Goal: Information Seeking & Learning: Understand process/instructions

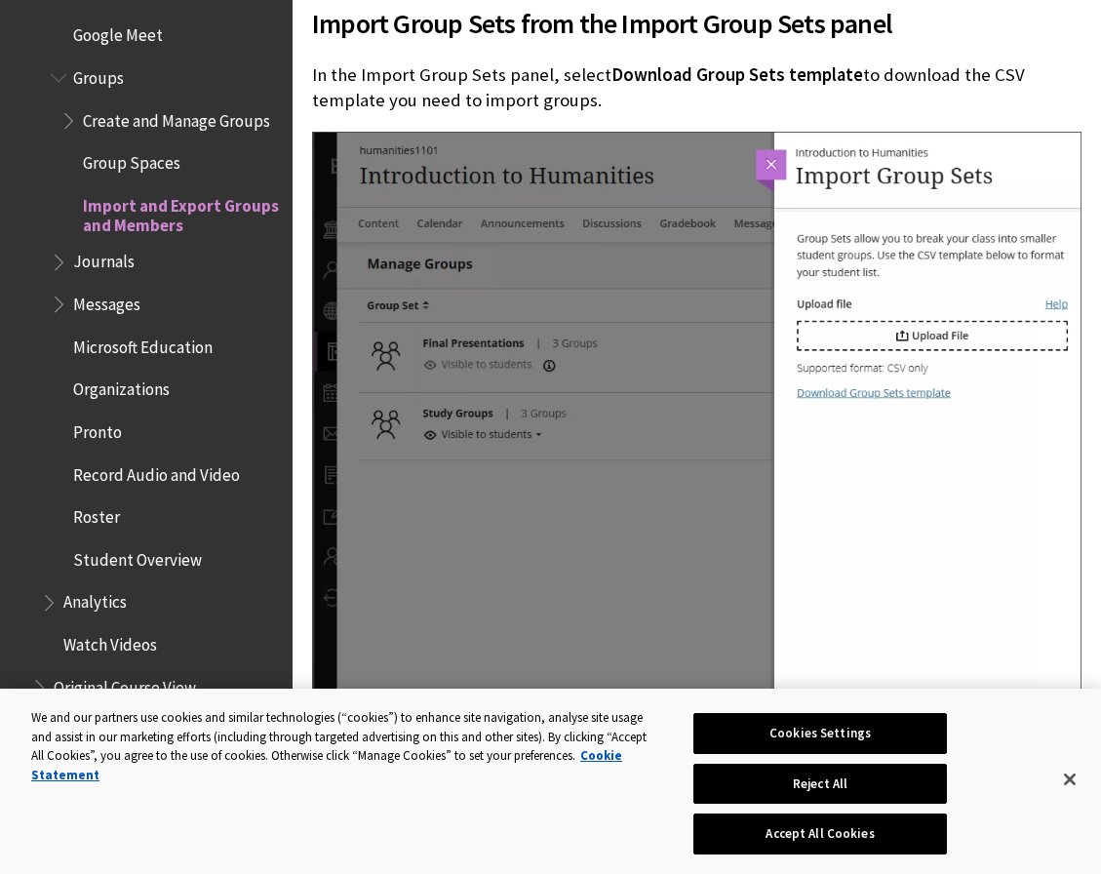
scroll to position [3290, 0]
click at [161, 128] on span "Create and Manage Groups" at bounding box center [176, 118] width 187 height 26
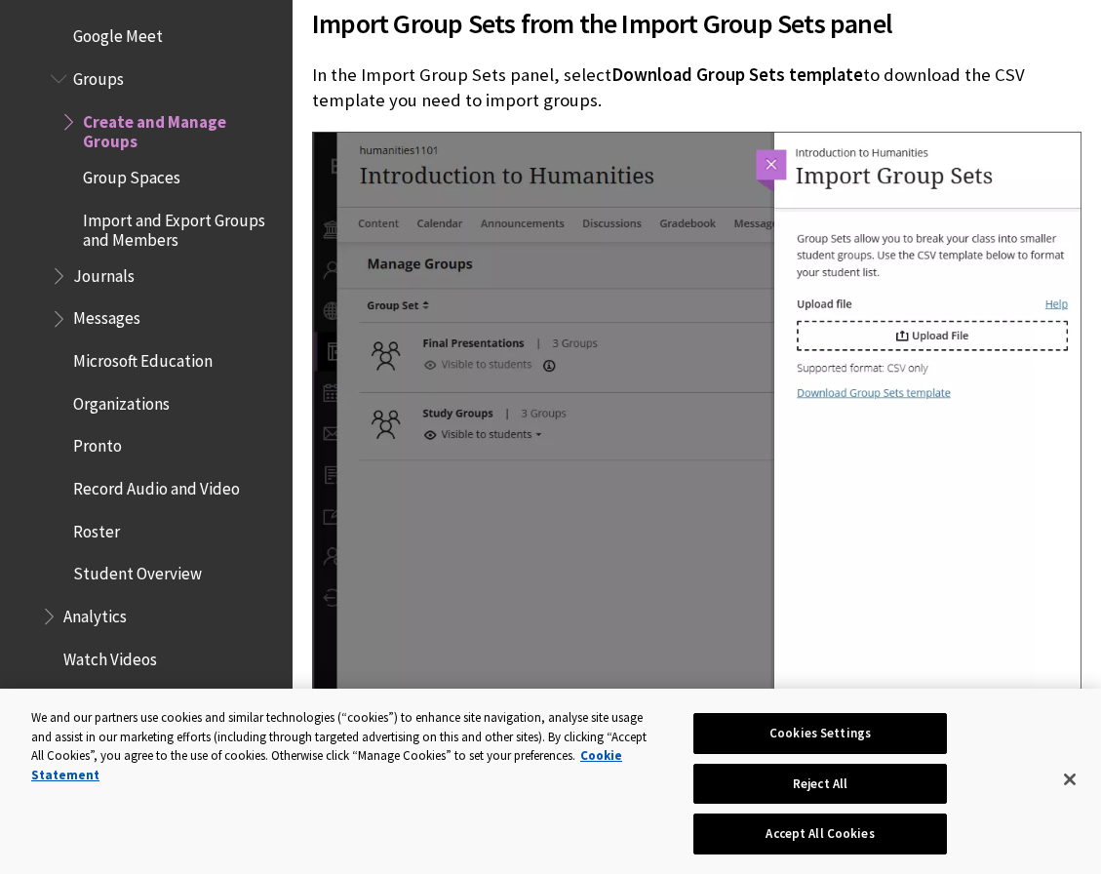
click at [151, 116] on span "Create and Manage Groups" at bounding box center [181, 128] width 196 height 46
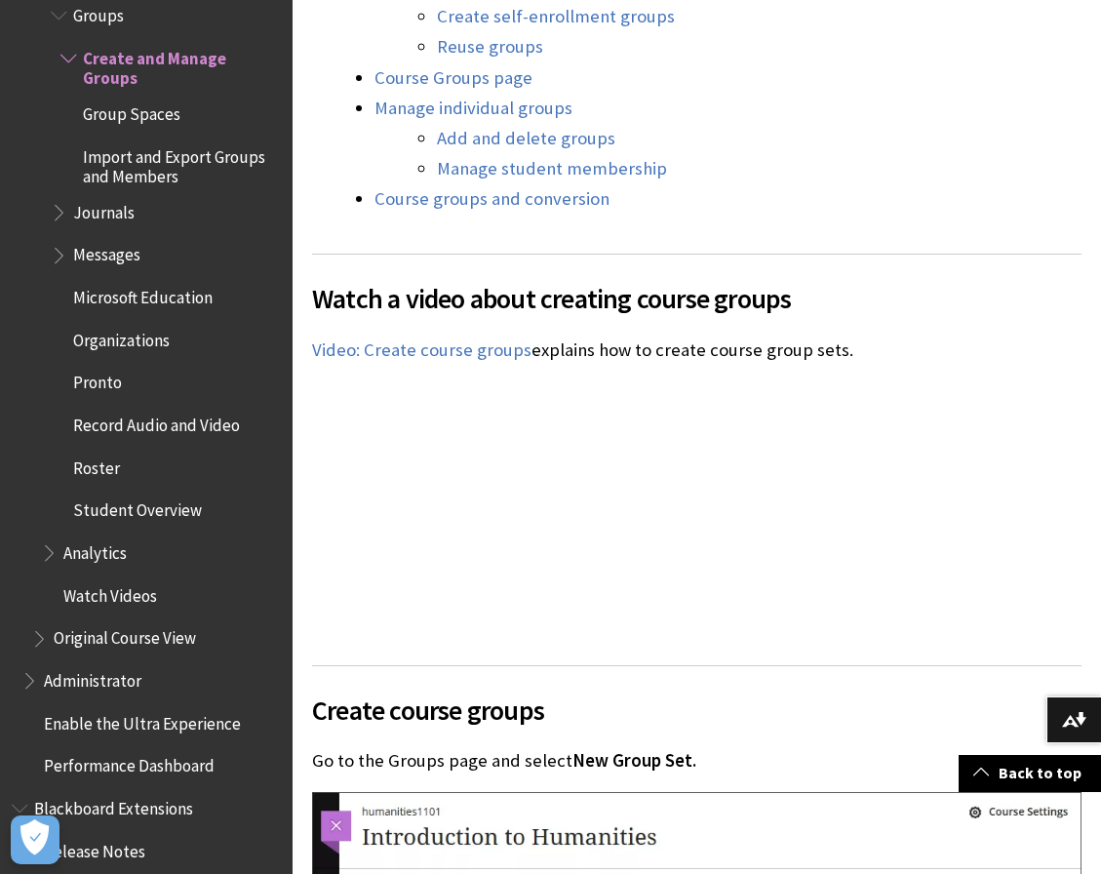
scroll to position [2201, 0]
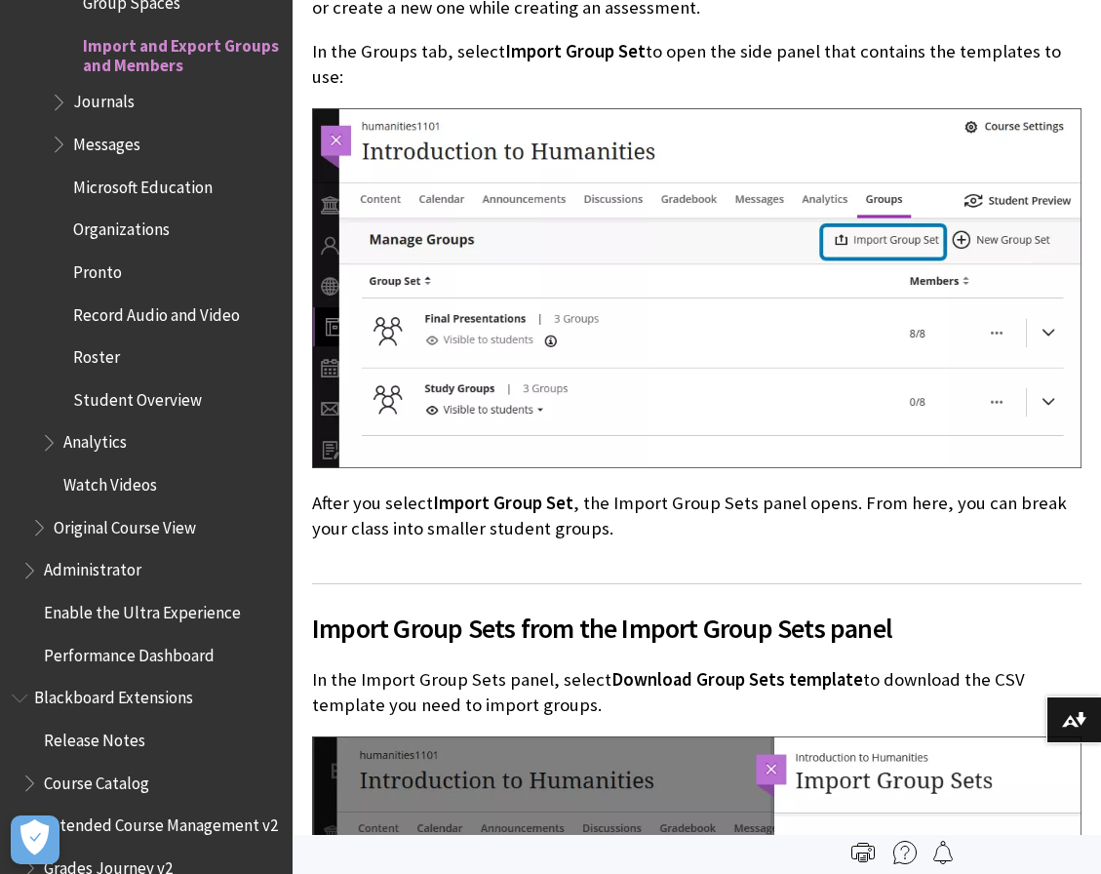
scroll to position [1206, 0]
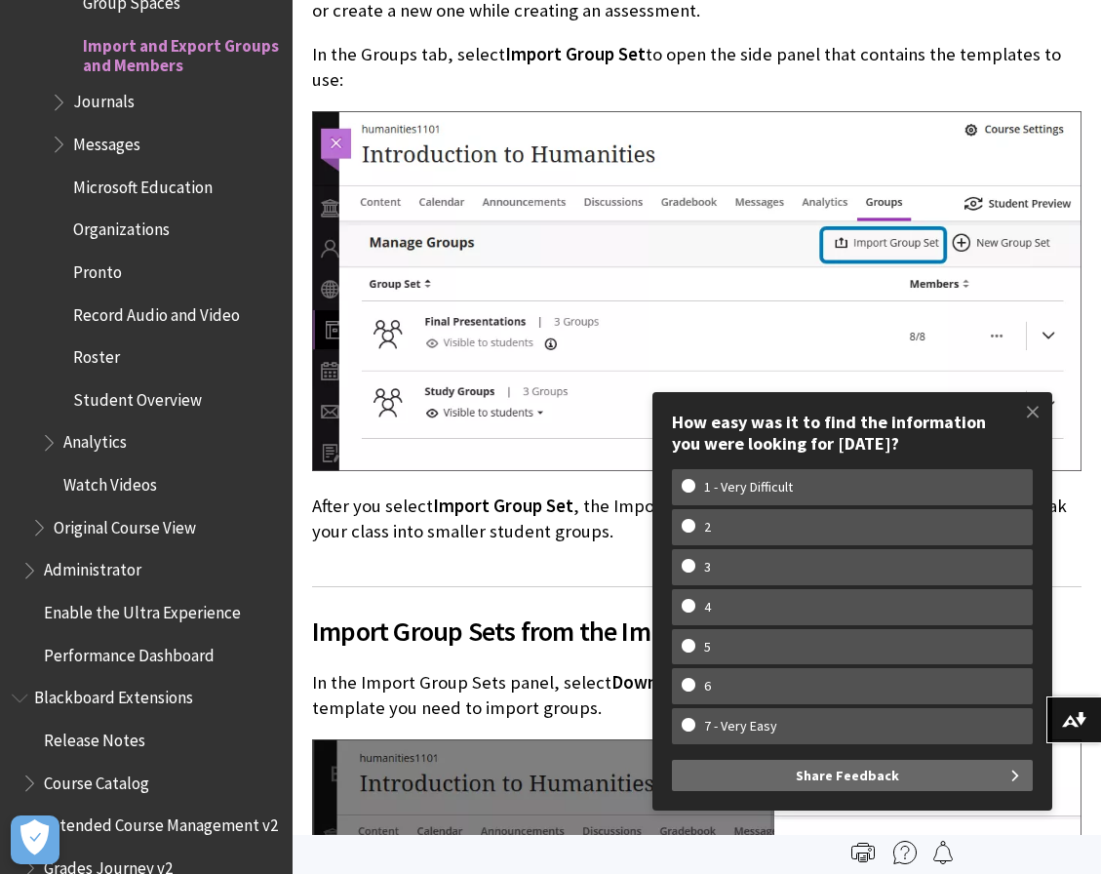
click at [647, 274] on img at bounding box center [697, 291] width 770 height 360
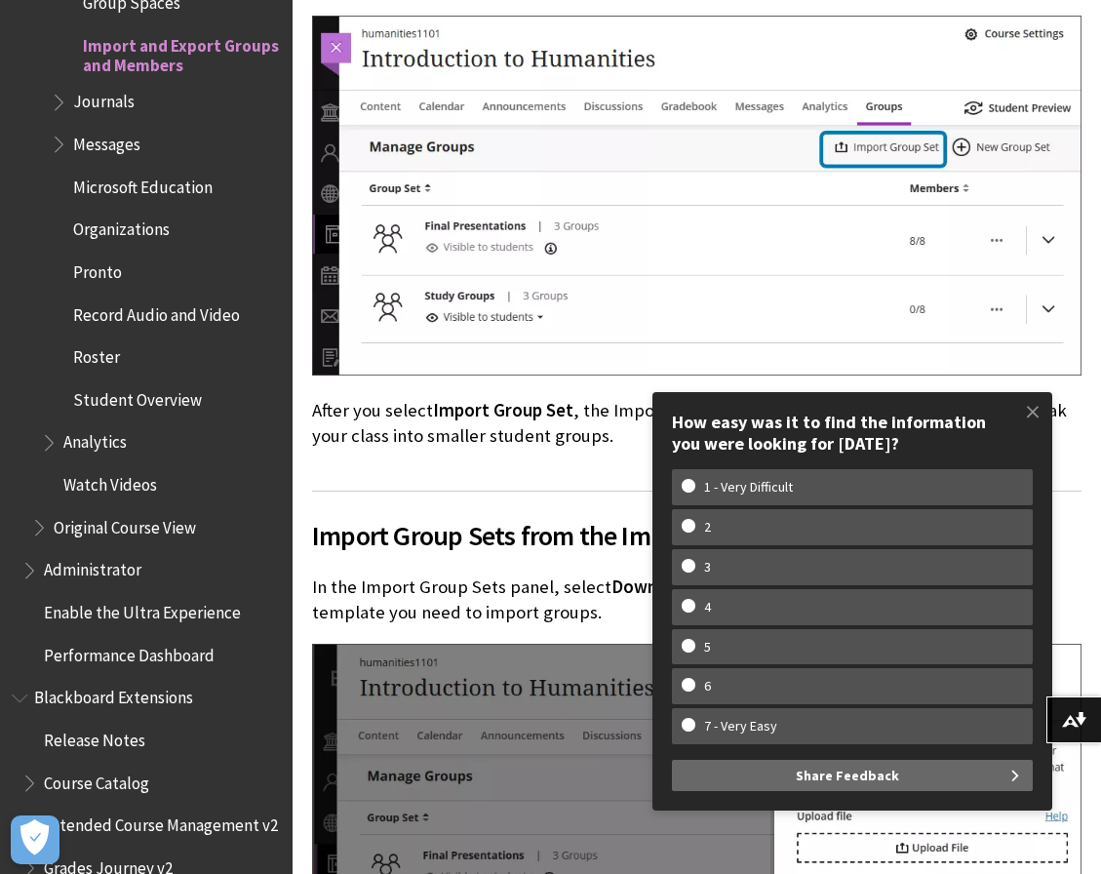
scroll to position [1302, 0]
click at [1035, 414] on span at bounding box center [1033, 411] width 41 height 41
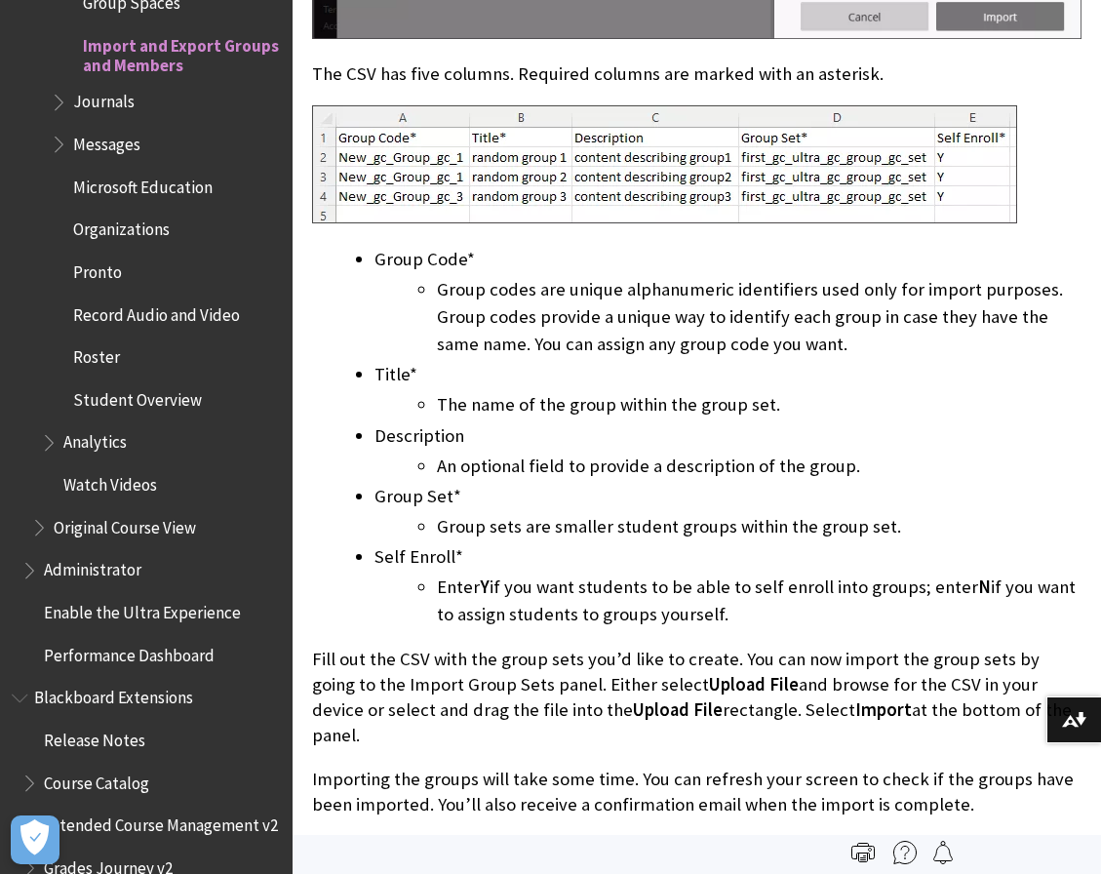
scroll to position [2561, 0]
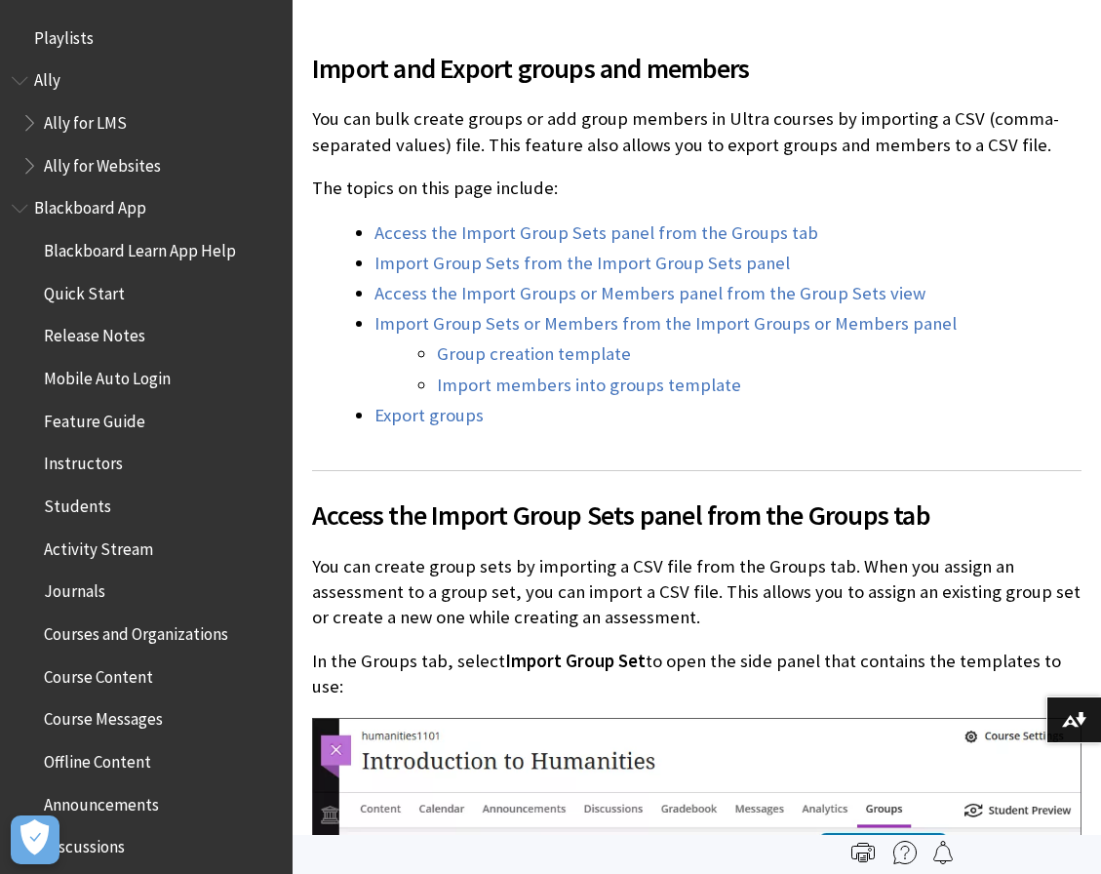
scroll to position [3451, 0]
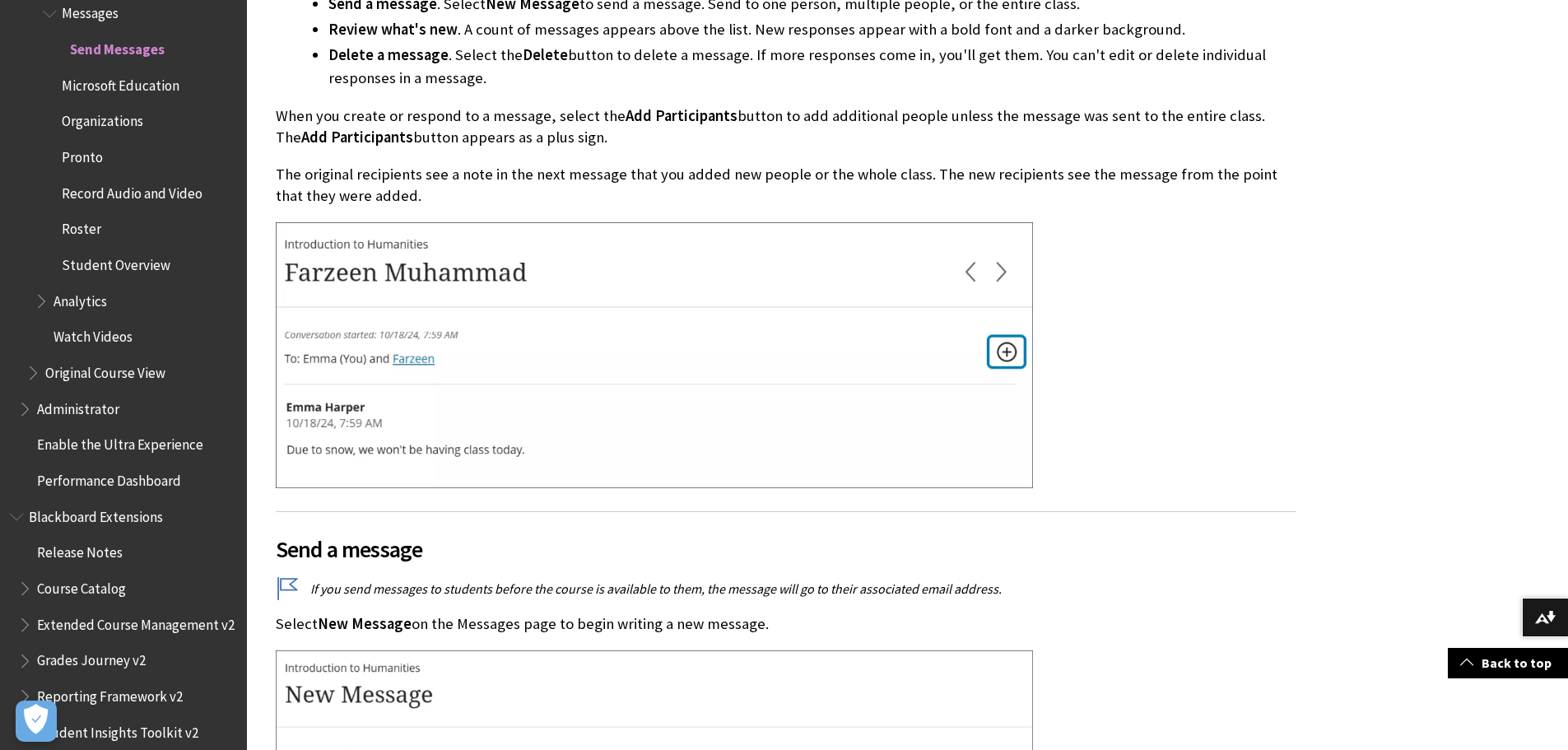
scroll to position [1291, 0]
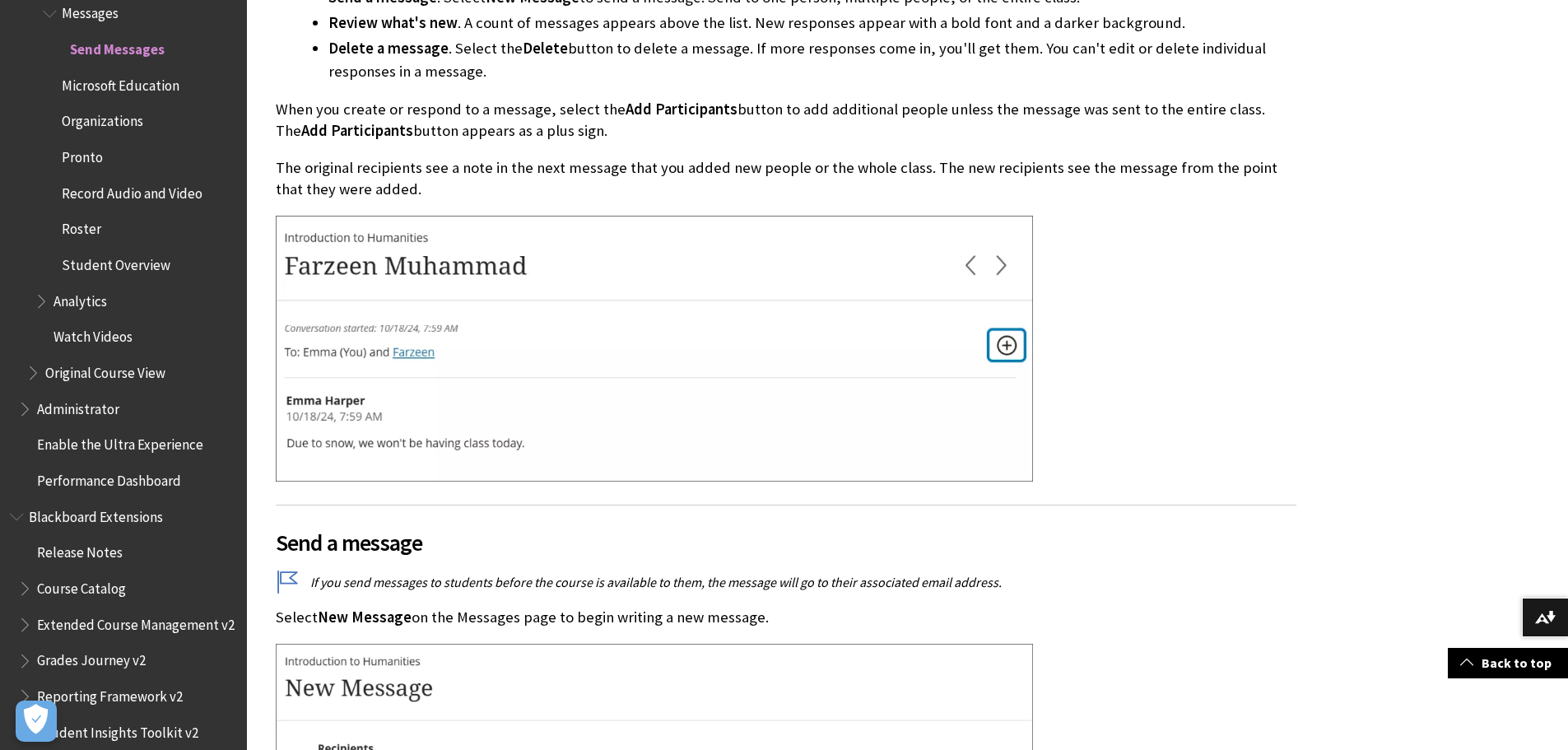
click at [376, 312] on img at bounding box center [654, 348] width 757 height 266
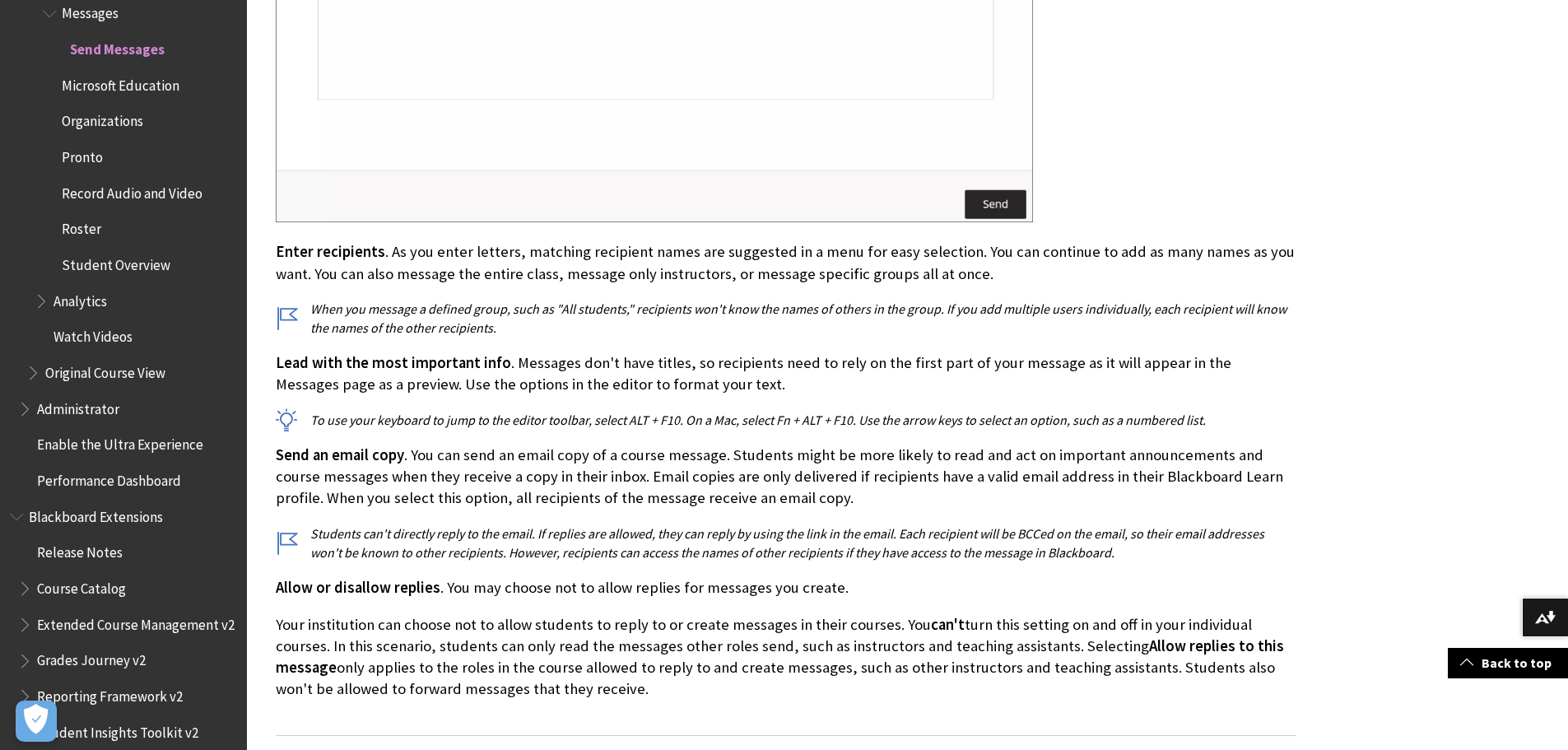
scroll to position [2385, 0]
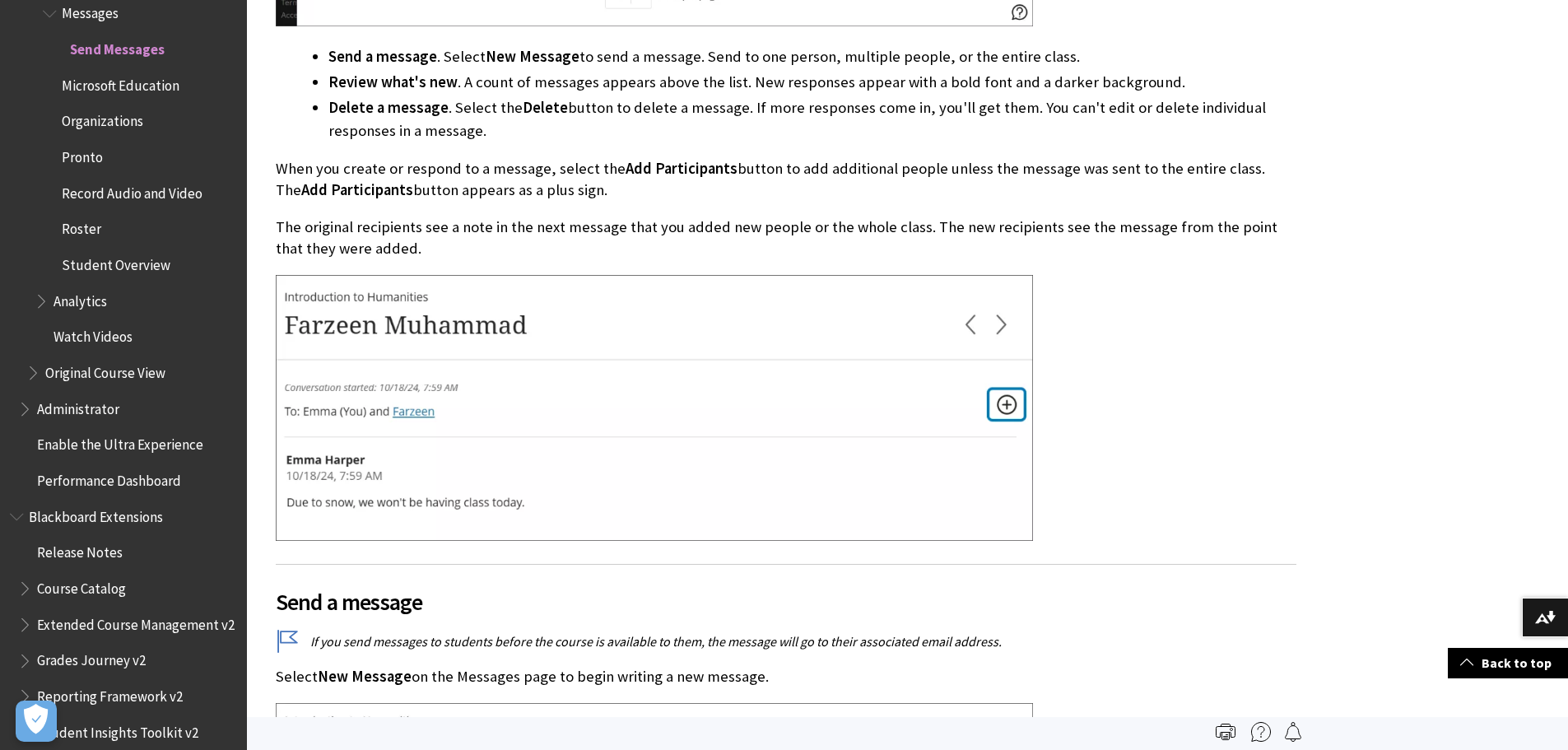
click at [376, 312] on img at bounding box center [654, 407] width 757 height 266
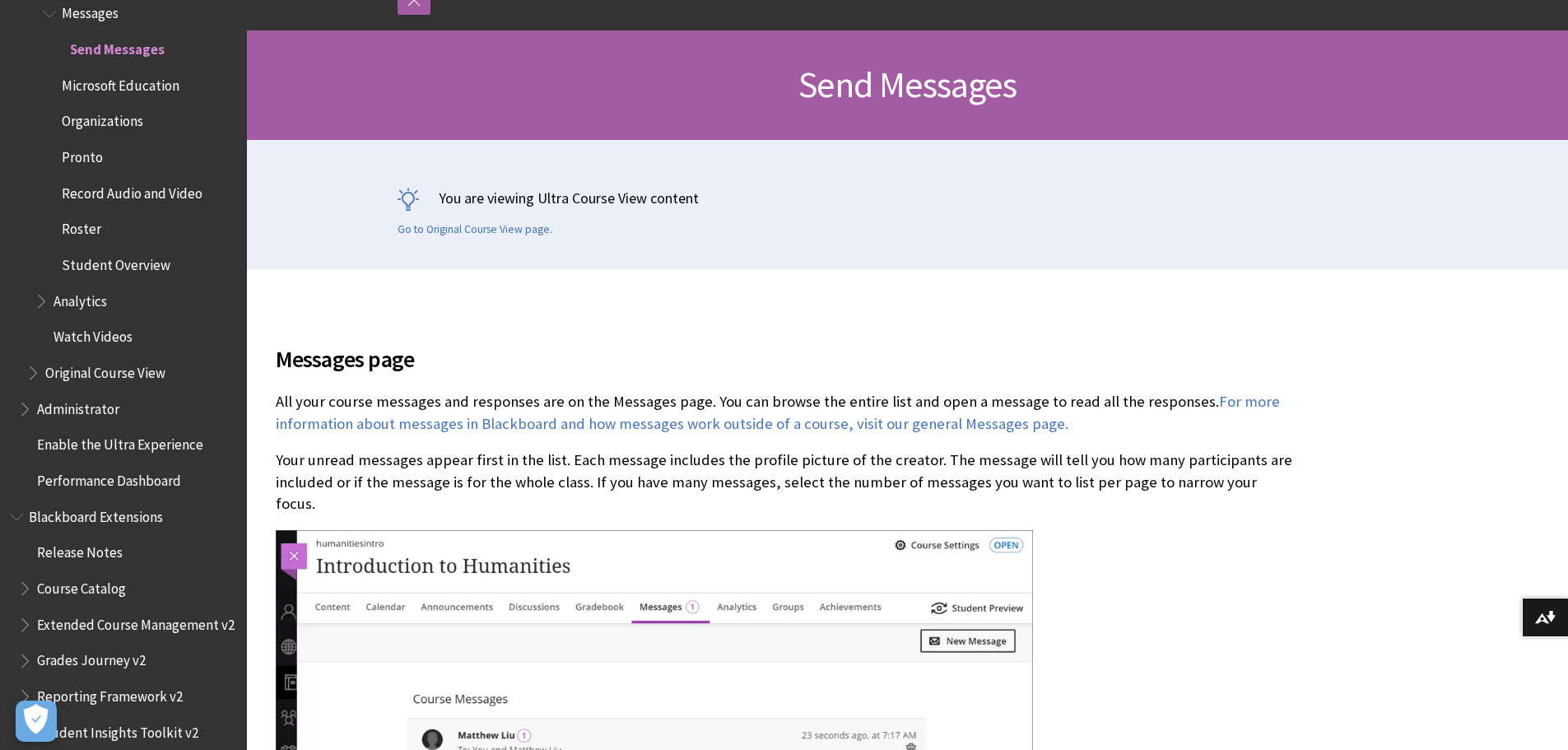
scroll to position [220, 0]
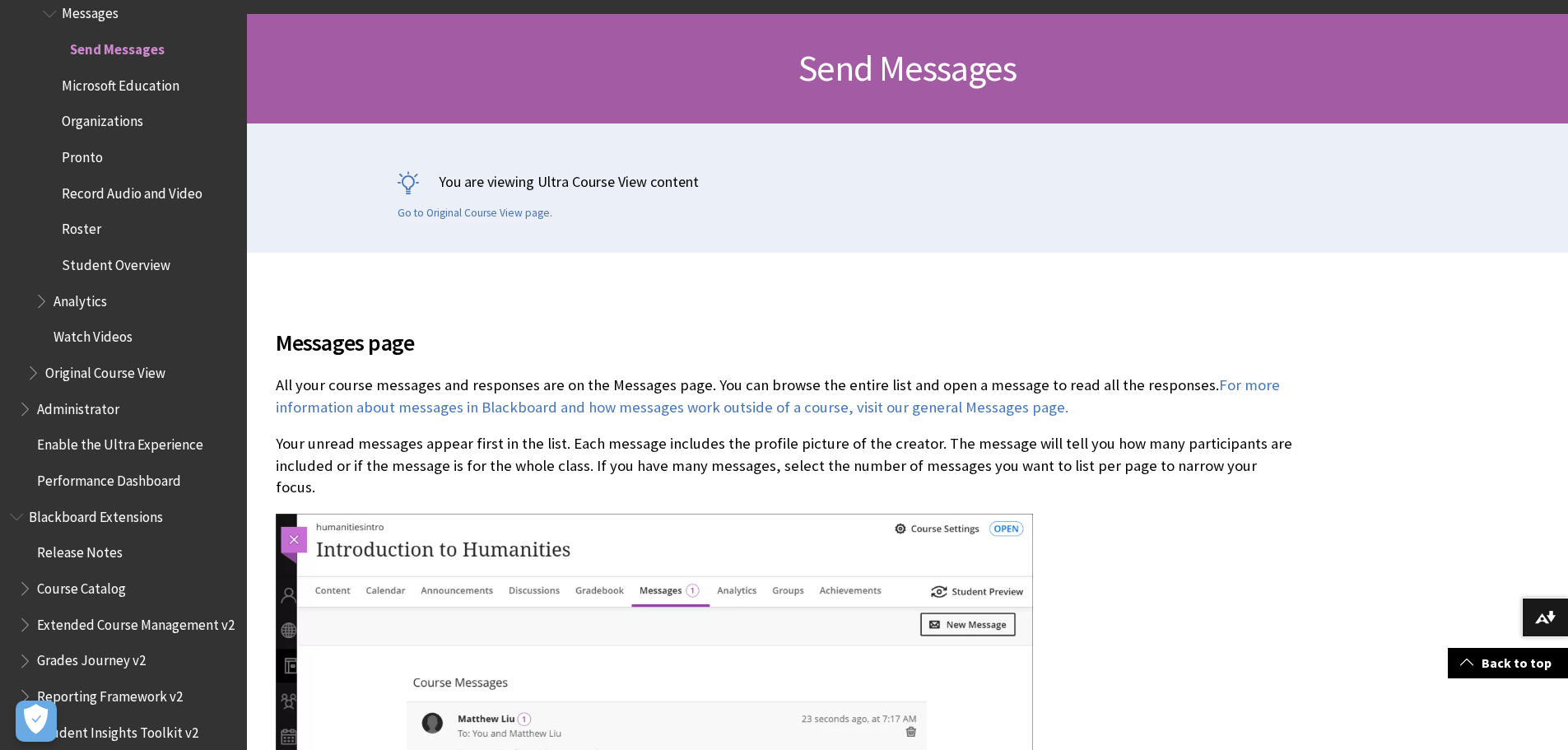
click at [376, 312] on h2 "Messages page" at bounding box center [787, 332] width 1021 height 54
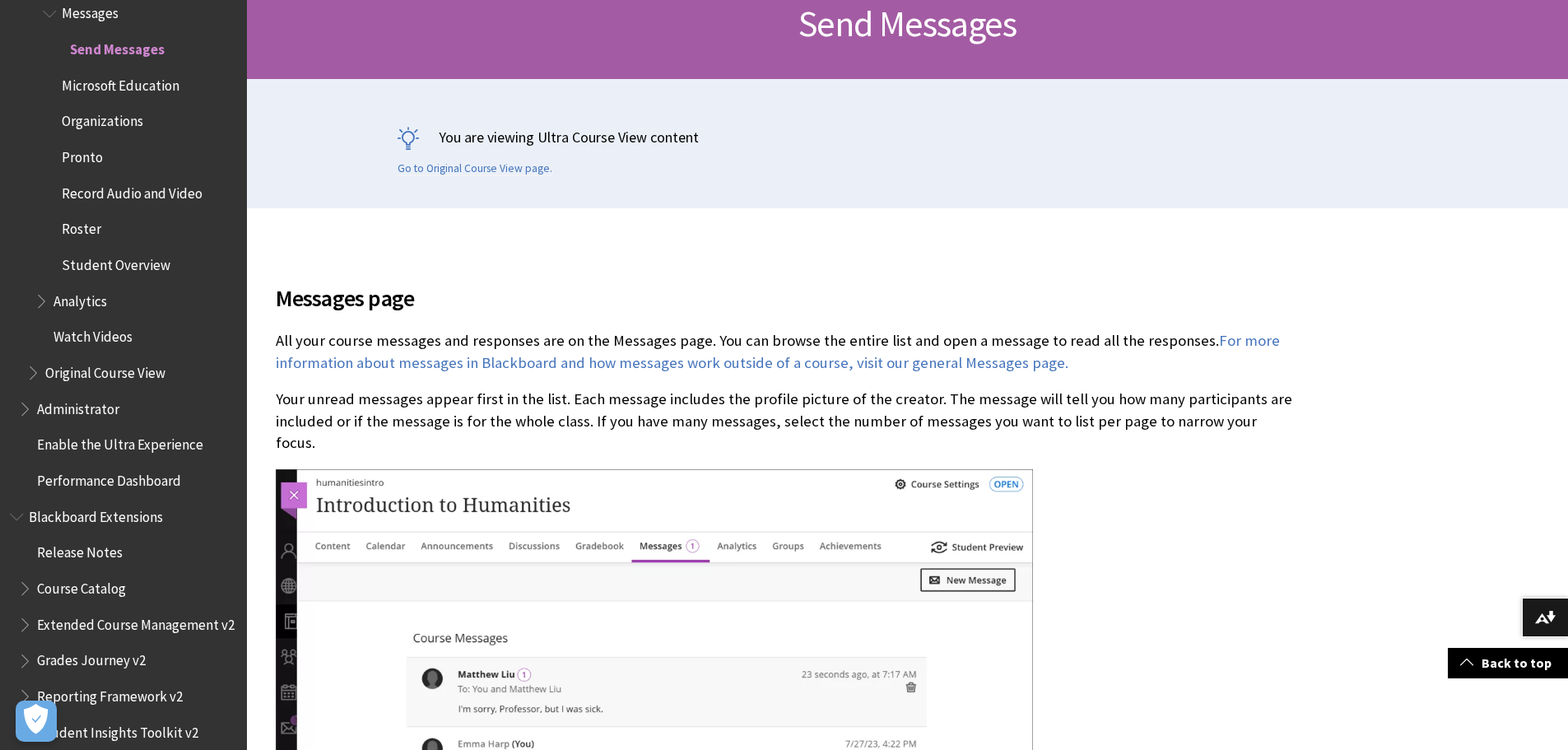
scroll to position [267, 0]
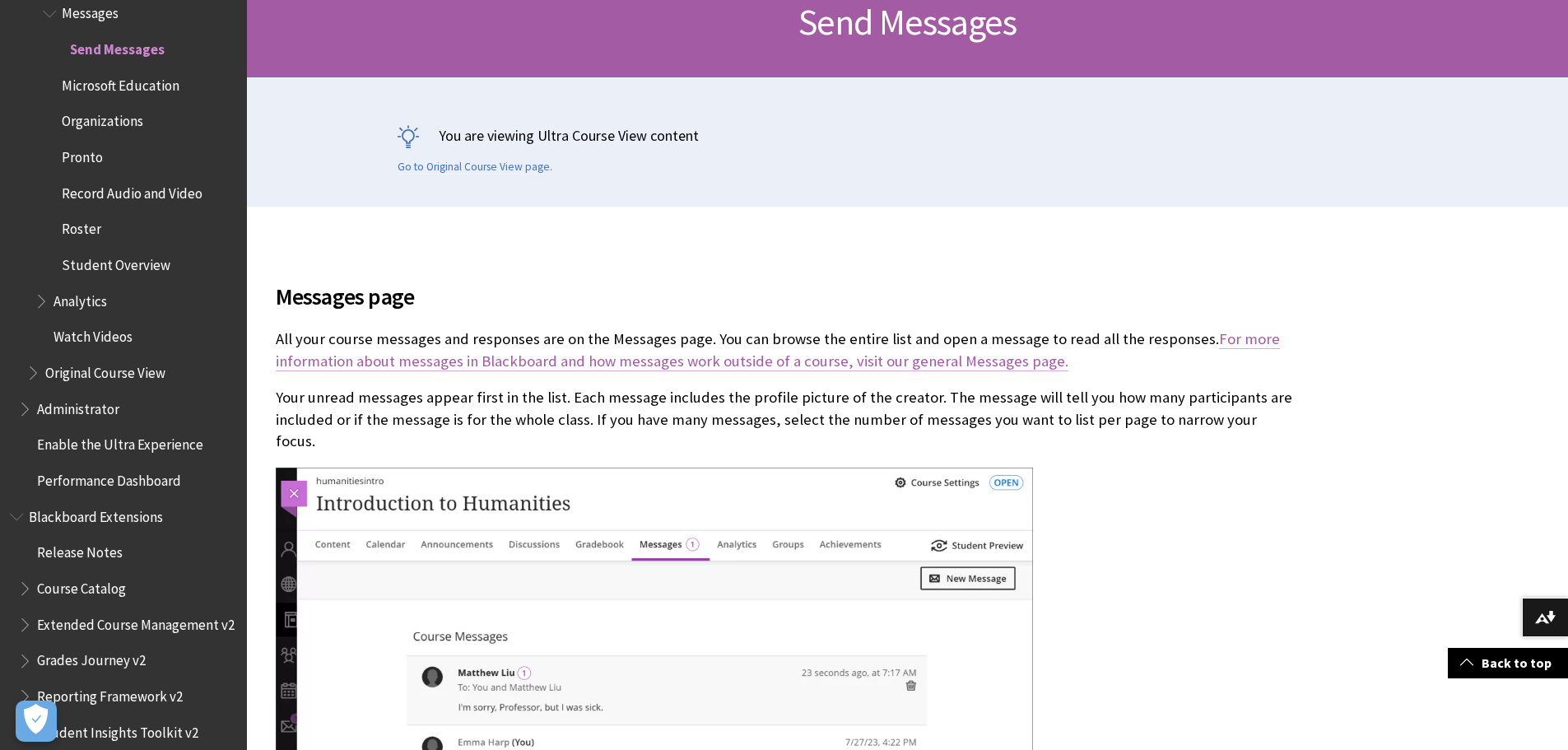
click at [937, 356] on link "For more information about messages in Blackboard and how messages work outside…" at bounding box center [778, 349] width 1004 height 41
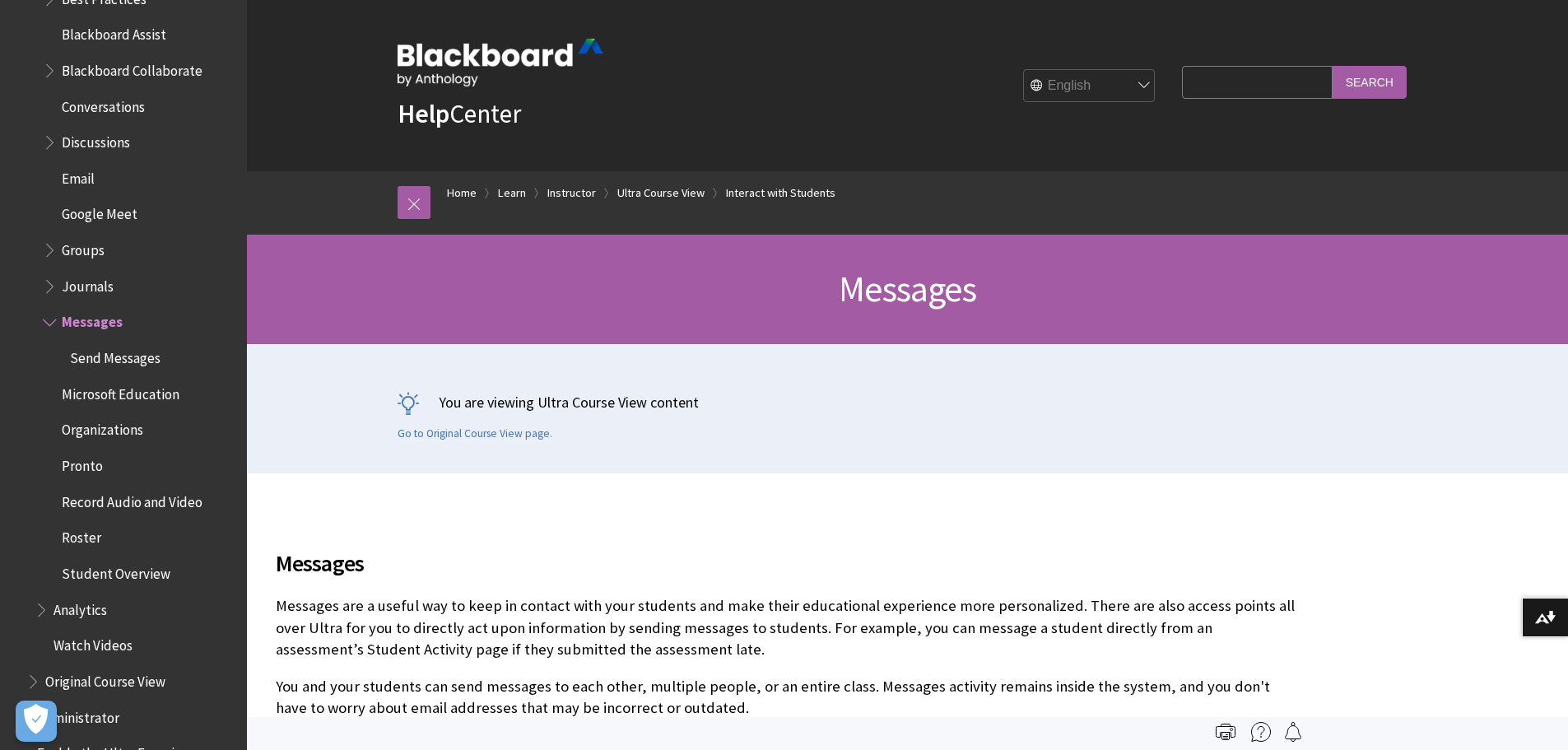
scroll to position [2572, 0]
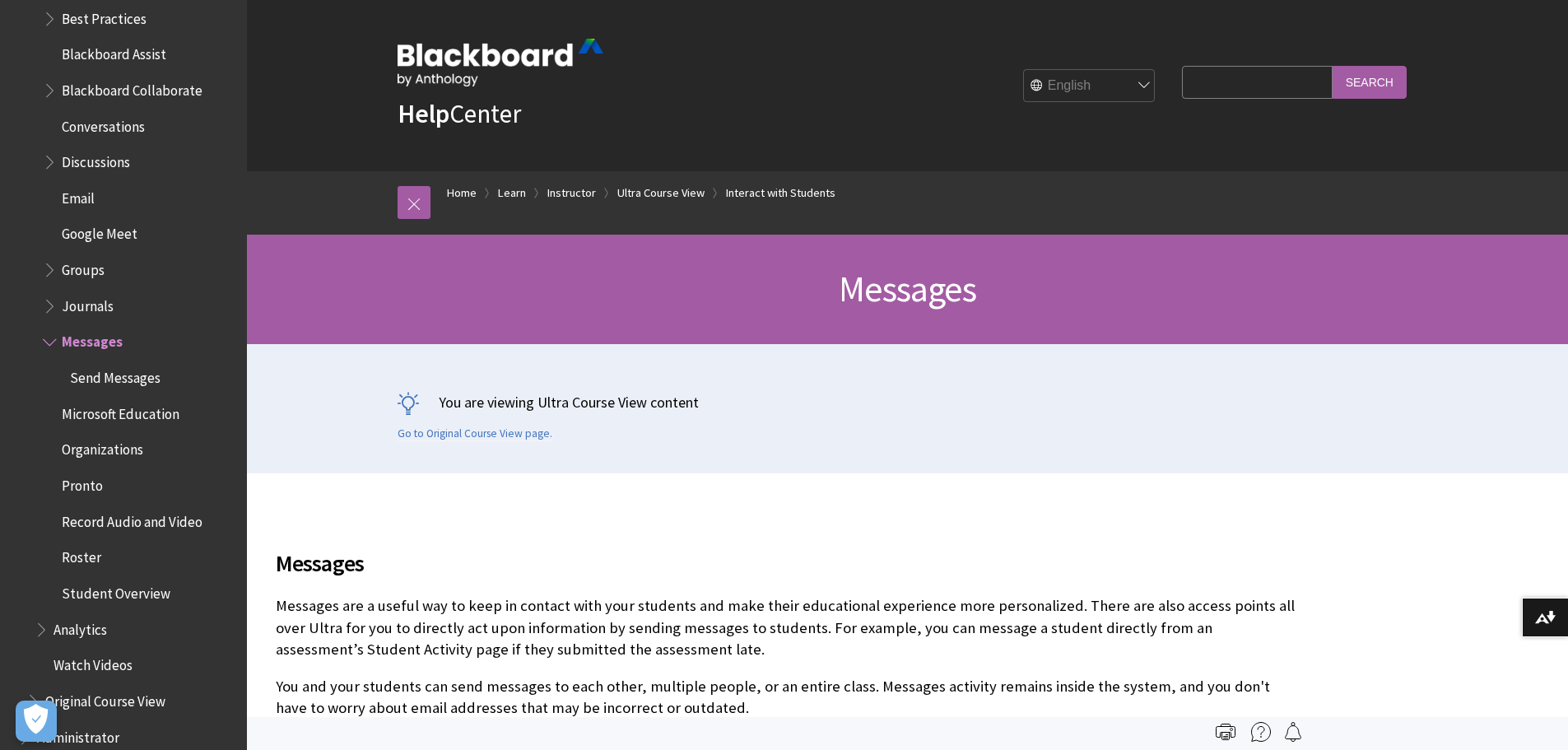
click at [73, 256] on span "Groups" at bounding box center [83, 267] width 43 height 22
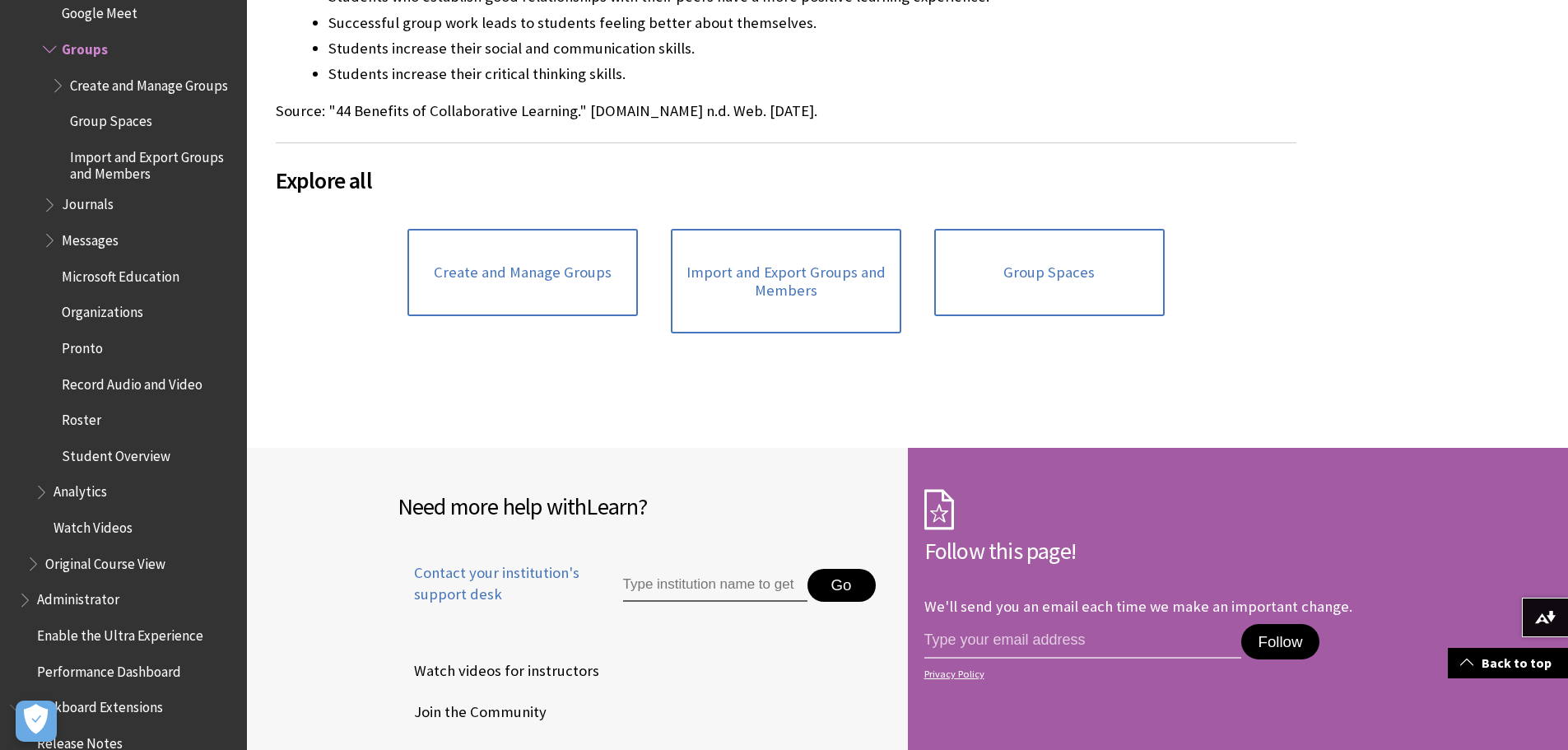
scroll to position [805, 0]
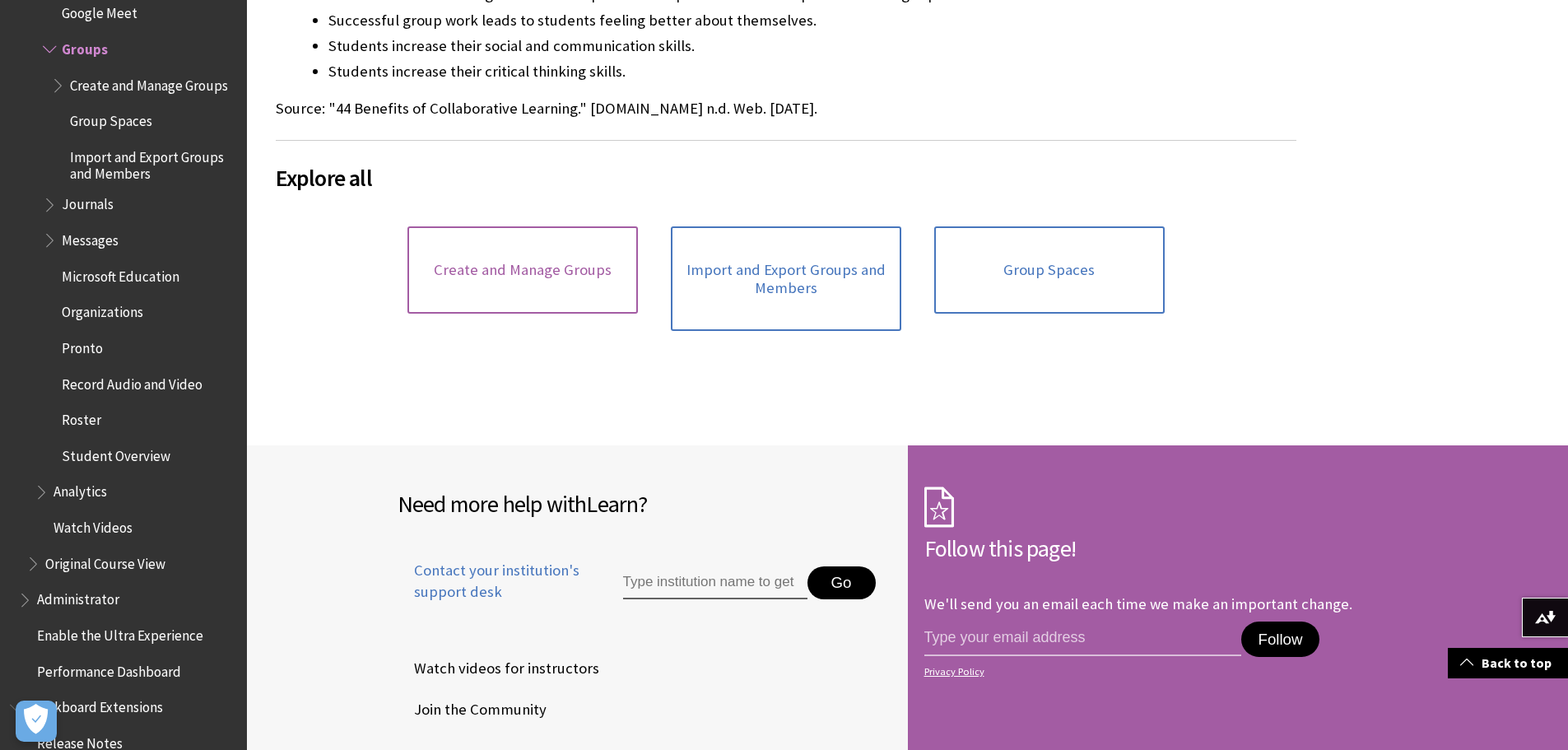
click at [527, 274] on link "Create and Manage Groups" at bounding box center [522, 269] width 230 height 87
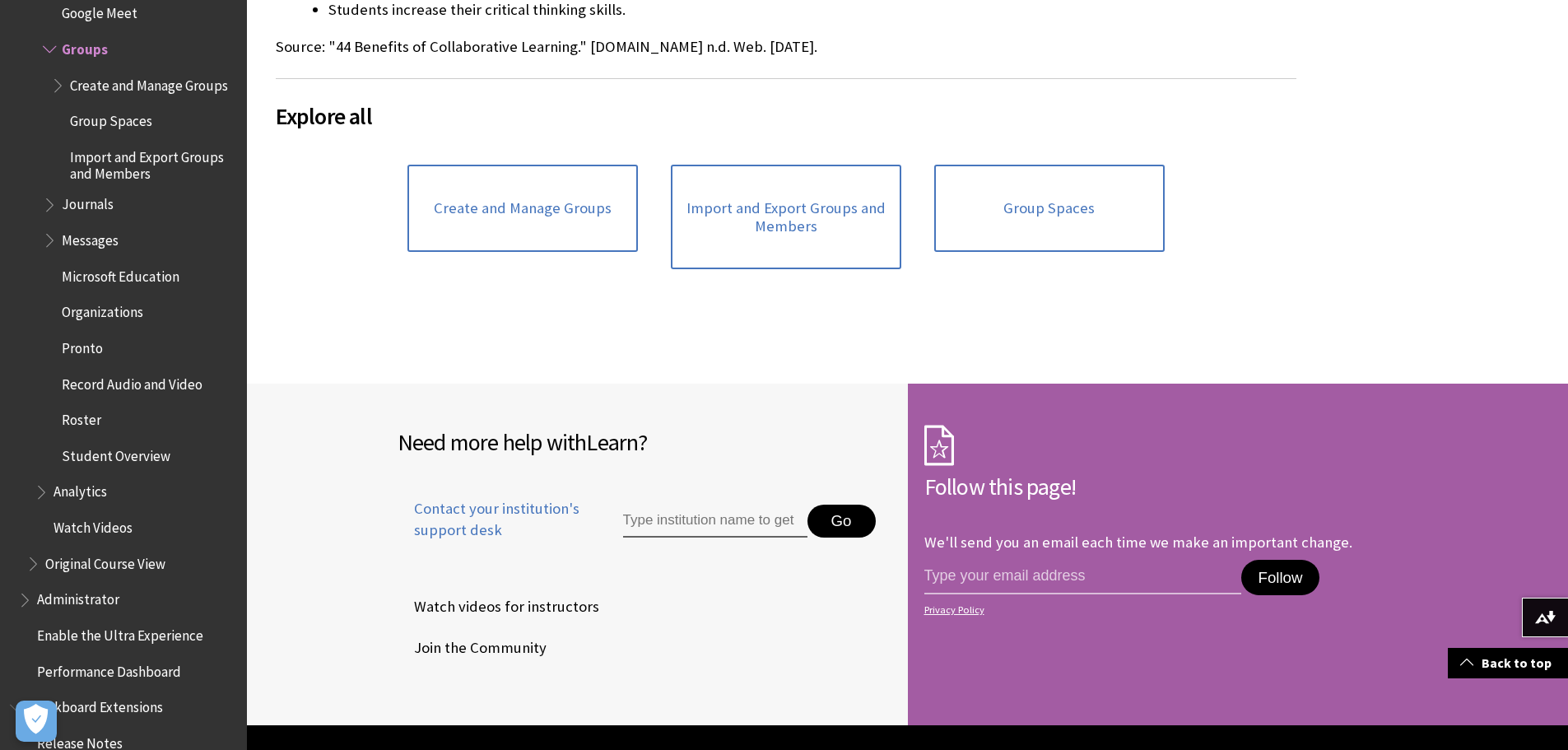
scroll to position [867, 0]
click at [1056, 198] on link "Group Spaces" at bounding box center [1049, 207] width 230 height 87
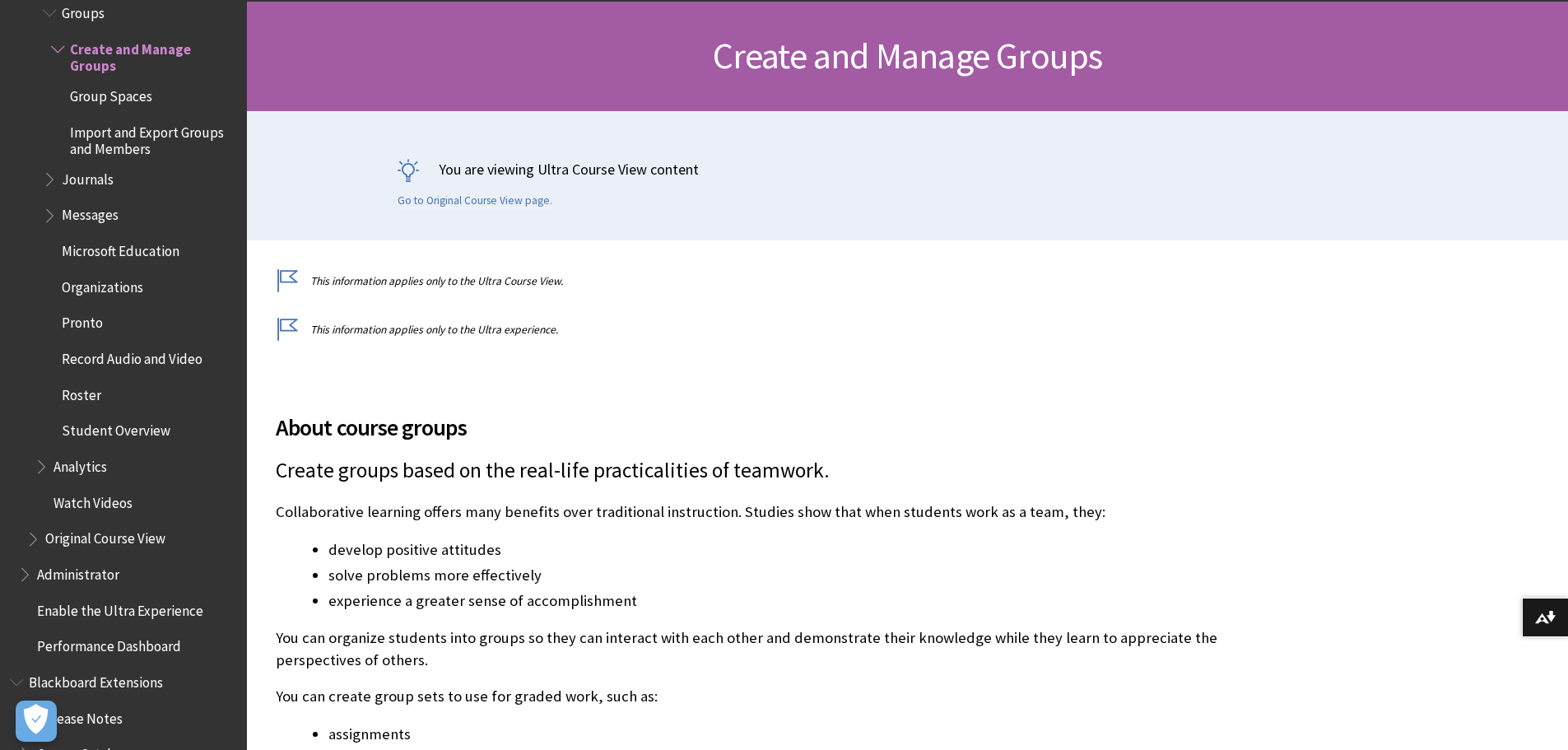
scroll to position [232, 0]
